Goal: Task Accomplishment & Management: Manage account settings

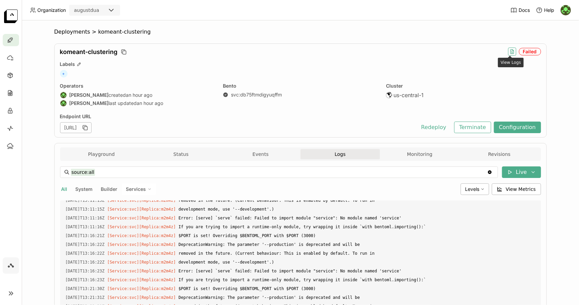
click at [513, 51] on icon "button" at bounding box center [513, 50] width 1 height 1
type input "source:service"
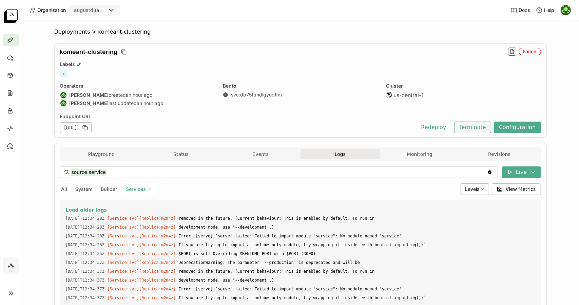
click at [463, 128] on button "Terminate" at bounding box center [473, 128] width 37 height 12
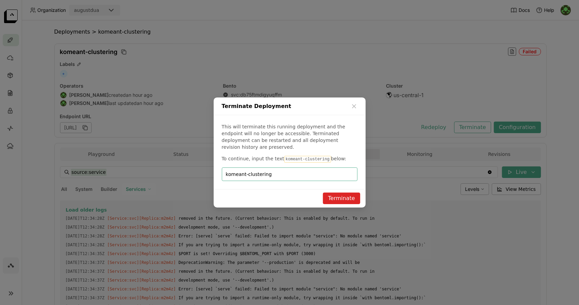
type input "komeant-clustering"
click at [347, 195] on button "Terminate" at bounding box center [341, 198] width 37 height 12
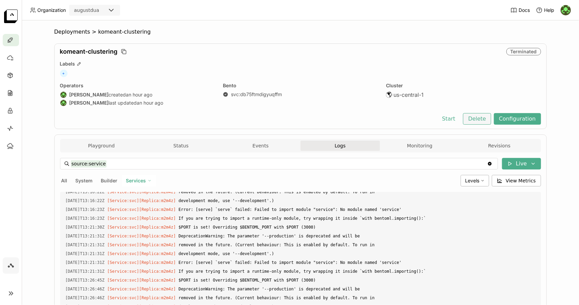
click at [476, 116] on button "Delete" at bounding box center [477, 119] width 28 height 12
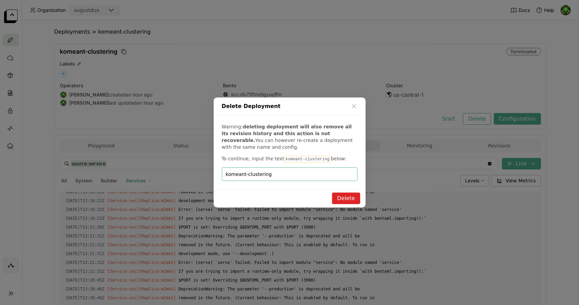
type input "komeant-clustering"
click at [352, 195] on button "Delete" at bounding box center [346, 198] width 28 height 12
click at [352, 195] on div "Delete" at bounding box center [346, 195] width 18 height 0
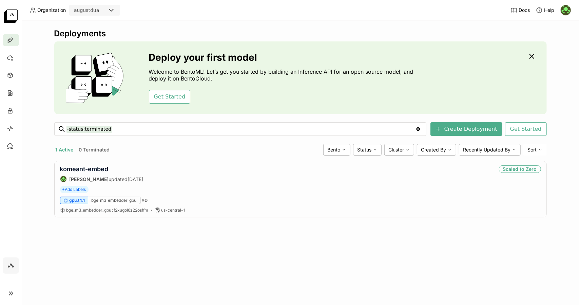
click at [227, 295] on div "Deployments Deploy your first model Welcome to BentoML! Let’s get you started b…" at bounding box center [301, 162] width 558 height 284
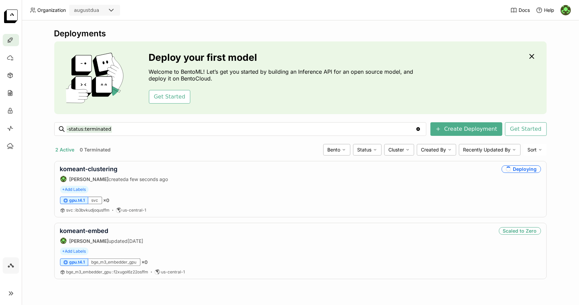
click at [366, 94] on div "Get Started" at bounding box center [283, 97] width 268 height 14
click at [326, 166] on div "komeant-clustering August Dua created a few seconds ago Deploying" at bounding box center [300, 173] width 481 height 17
click at [105, 169] on link "komeant-clustering" at bounding box center [89, 168] width 58 height 7
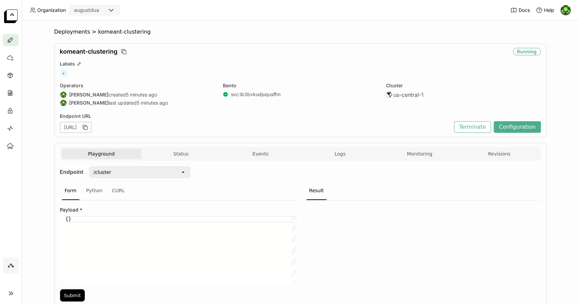
scroll to position [28, 0]
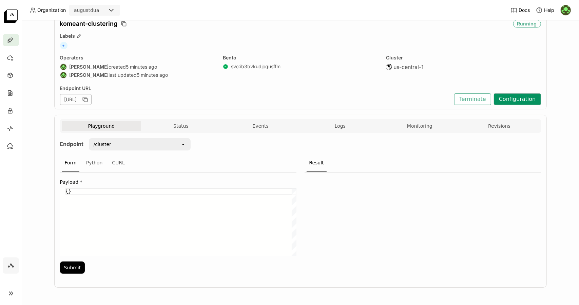
click at [521, 101] on button "Configuration" at bounding box center [517, 99] width 47 height 12
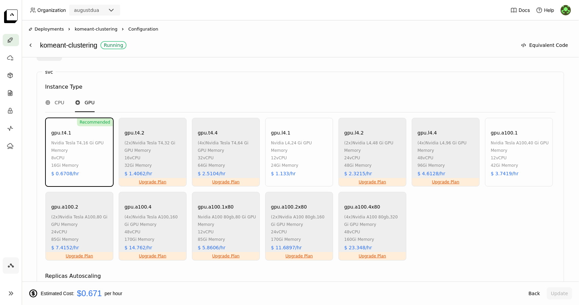
scroll to position [406, 0]
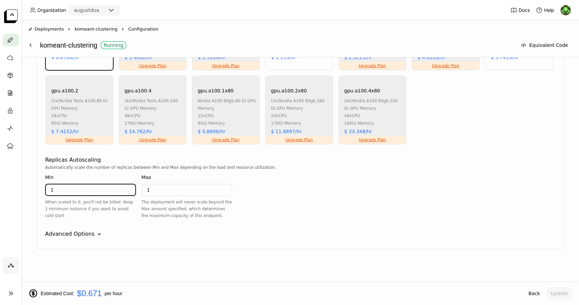
click at [103, 189] on input "1" at bounding box center [91, 189] width 90 height 11
type input "0"
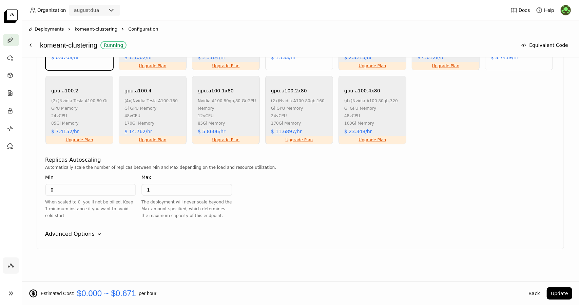
click at [527, 240] on div "svc Instance Type CPU GPU Recommended gpu.t4.1 nvidia tesla t4 , 16 Gi GPU Memo…" at bounding box center [301, 103] width 528 height 294
click at [563, 290] on button "Update" at bounding box center [559, 293] width 25 height 12
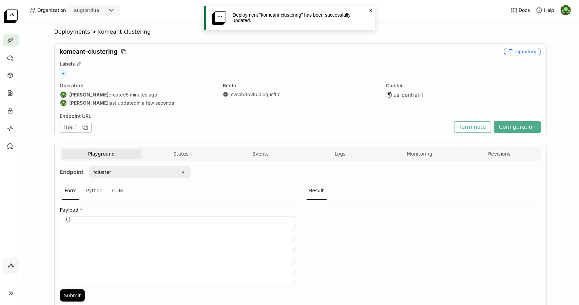
click at [371, 13] on div "Deployment "komeant-clustering" has been successfully updated. Close" at bounding box center [289, 18] width 171 height 24
click at [370, 11] on icon "Close" at bounding box center [370, 10] width 5 height 5
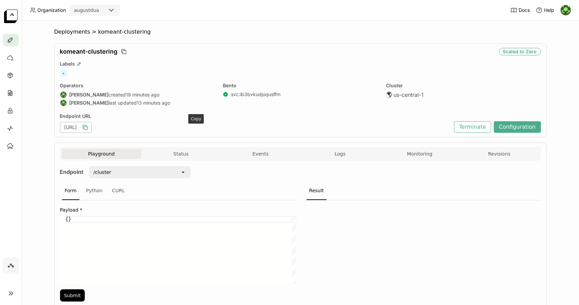
click at [87, 126] on icon "button" at bounding box center [85, 127] width 3 height 3
